Goal: Find specific page/section: Find specific page/section

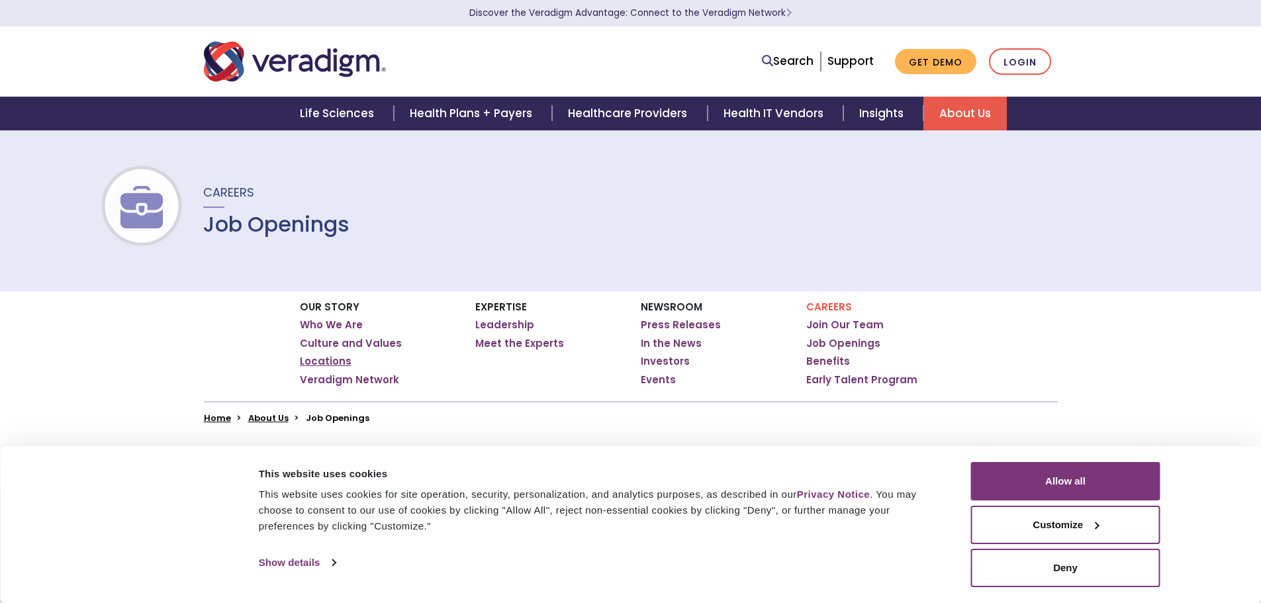
click at [334, 356] on link "Locations" at bounding box center [326, 361] width 52 height 13
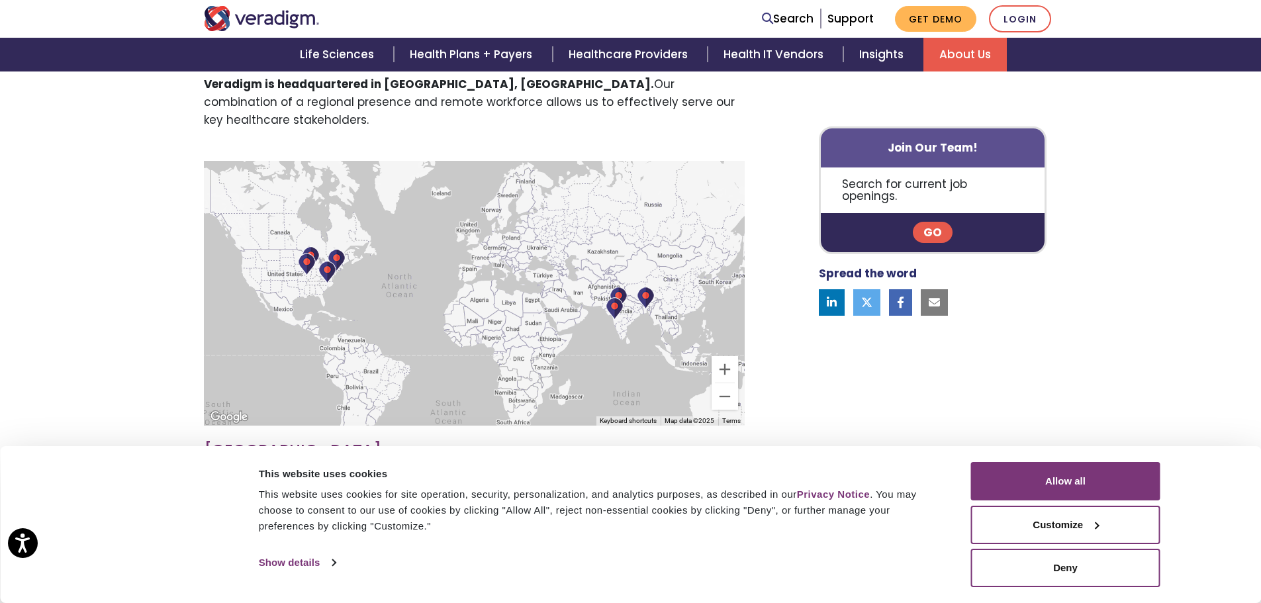
scroll to position [382, 0]
click at [331, 246] on img at bounding box center [334, 257] width 18 height 23
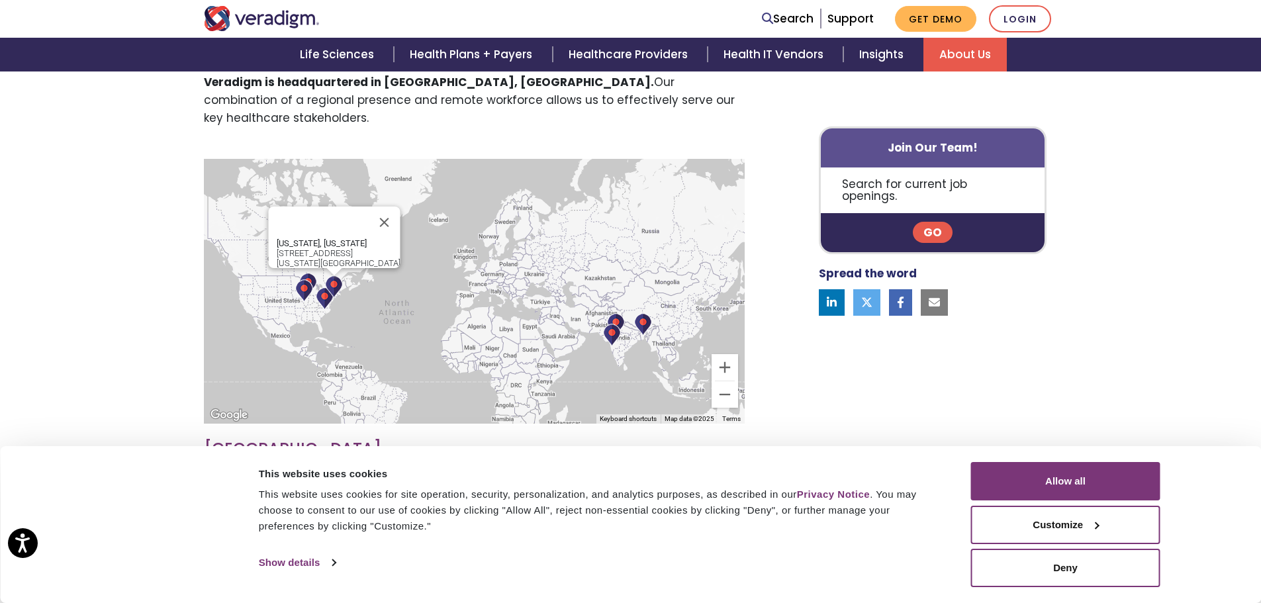
click at [312, 279] on img at bounding box center [304, 290] width 18 height 23
click at [304, 279] on img at bounding box center [304, 290] width 18 height 23
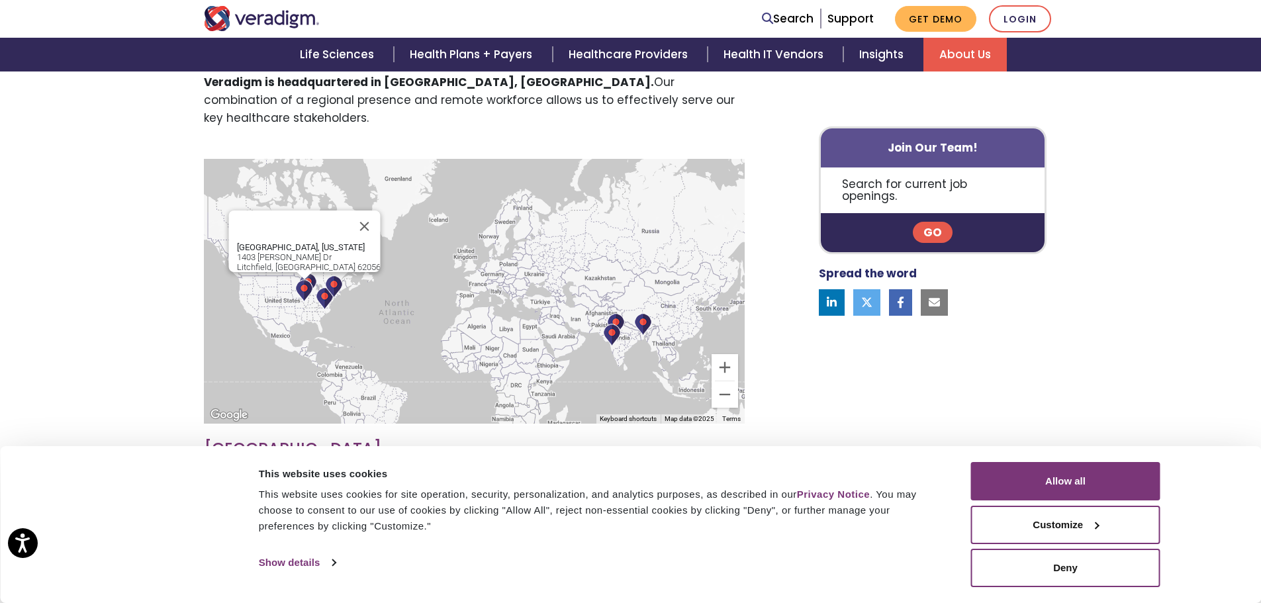
click at [304, 279] on img at bounding box center [304, 290] width 18 height 23
click at [320, 287] on img at bounding box center [325, 298] width 18 height 23
click at [392, 218] on button "Close" at bounding box center [408, 234] width 32 height 32
